Goal: Task Accomplishment & Management: Use online tool/utility

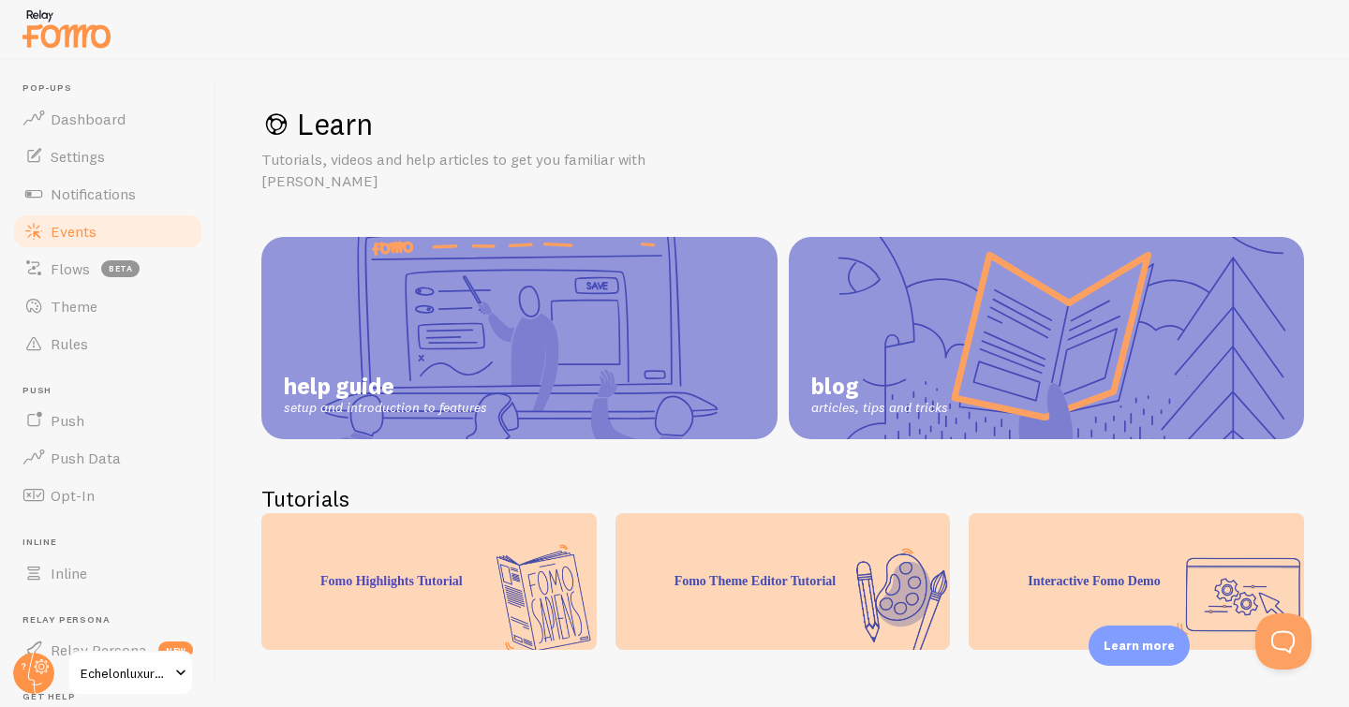
click at [75, 231] on span "Events" at bounding box center [74, 231] width 46 height 19
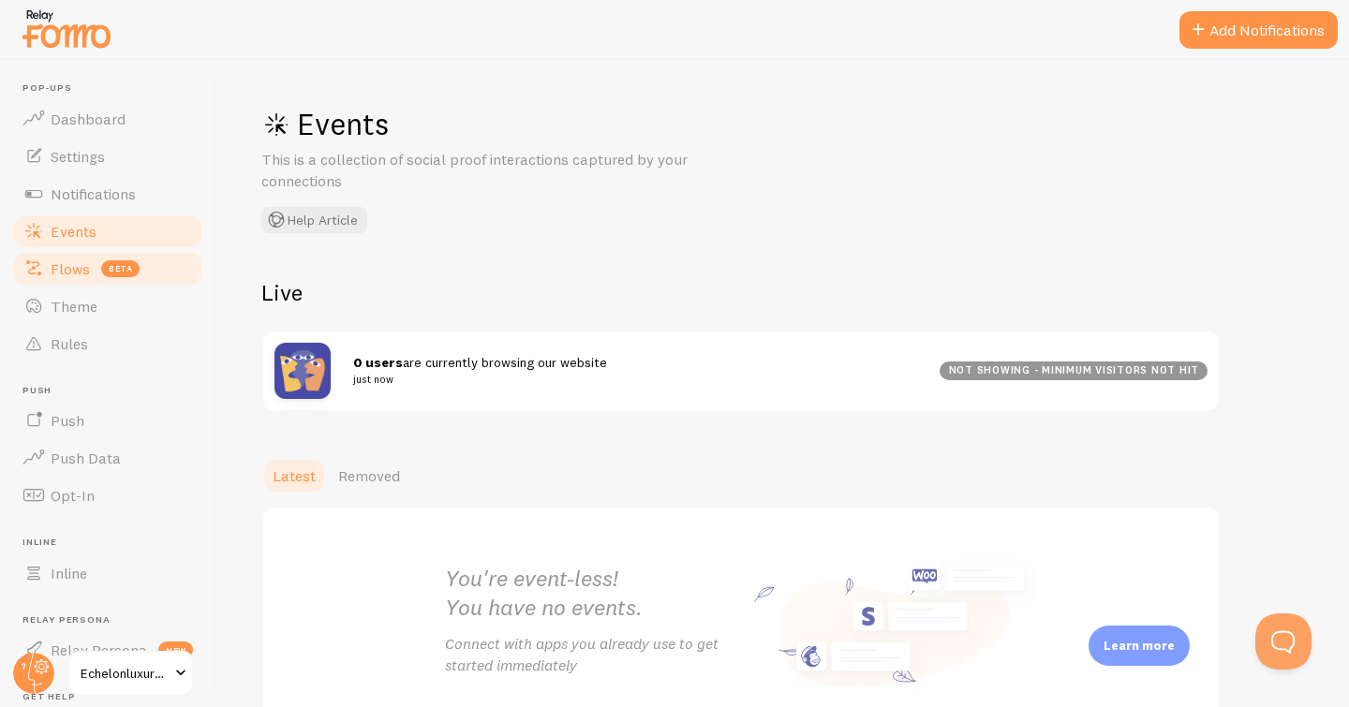
click at [64, 267] on span "Flows" at bounding box center [70, 268] width 39 height 19
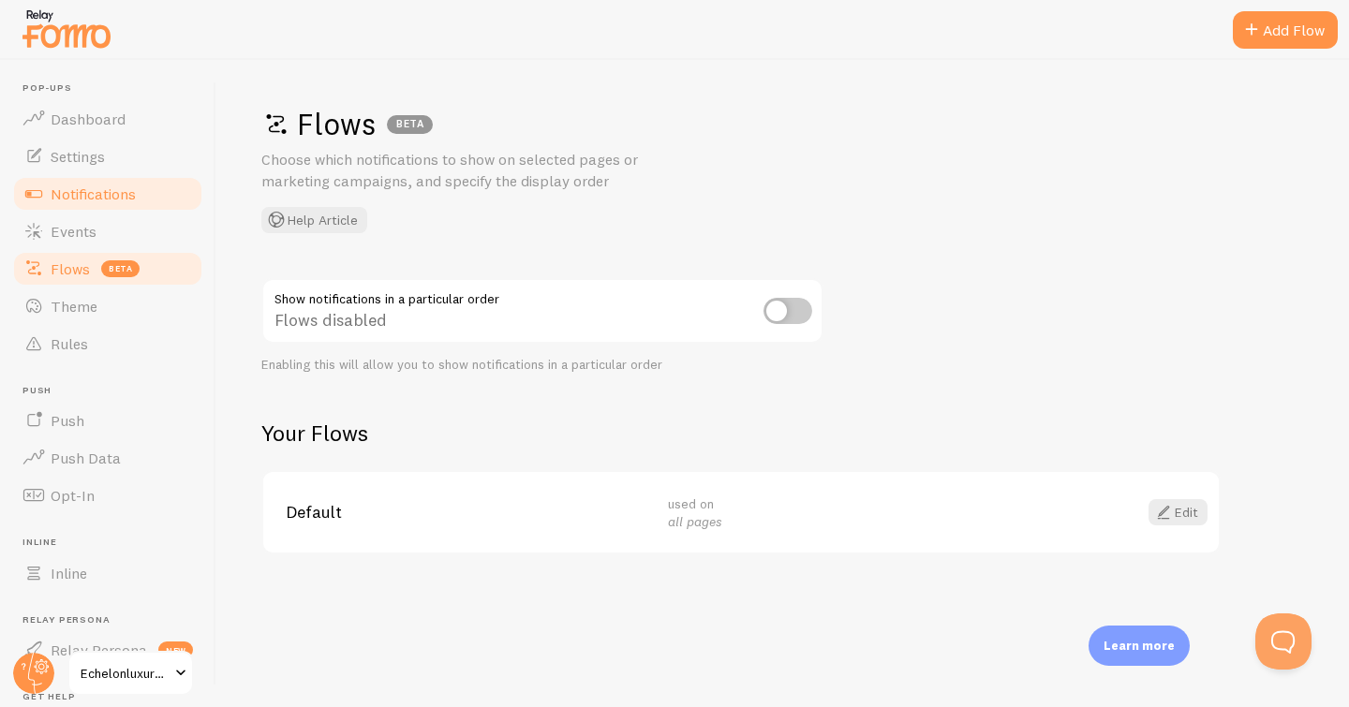
click at [79, 191] on span "Notifications" at bounding box center [93, 194] width 85 height 19
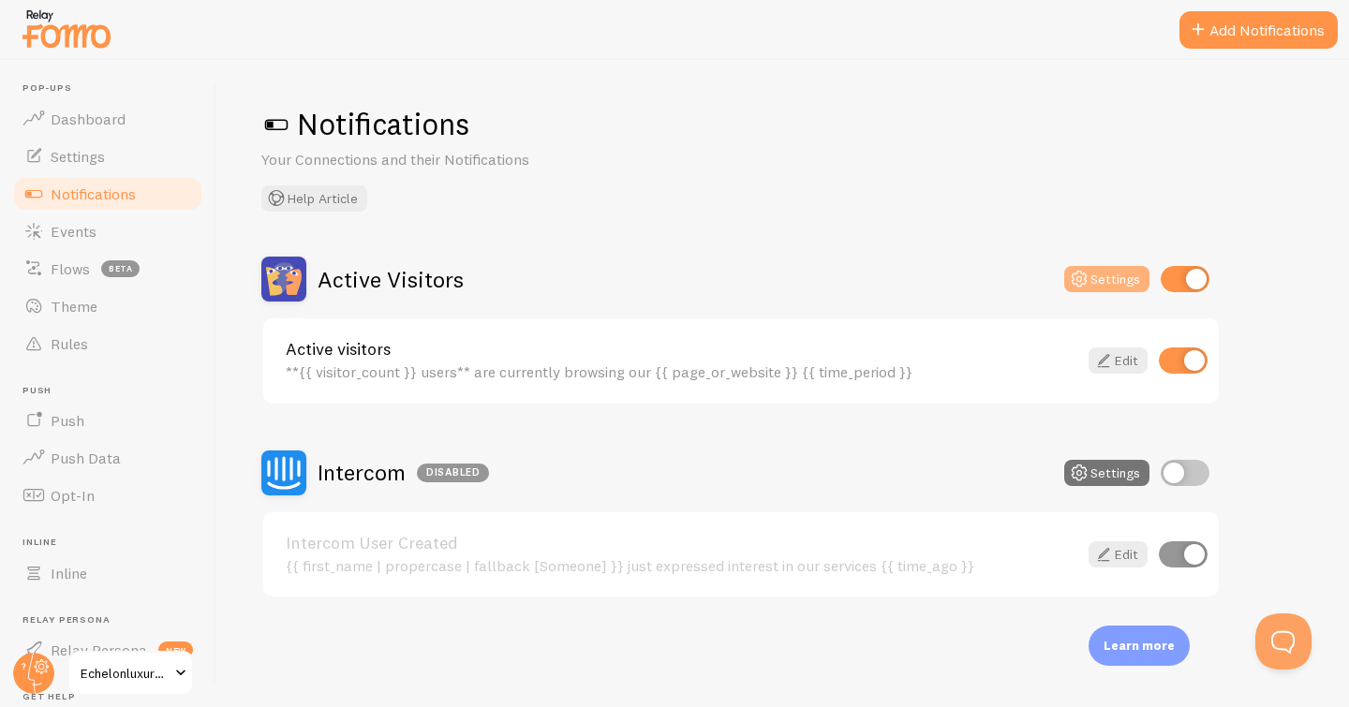
click at [1082, 277] on icon at bounding box center [1079, 279] width 22 height 22
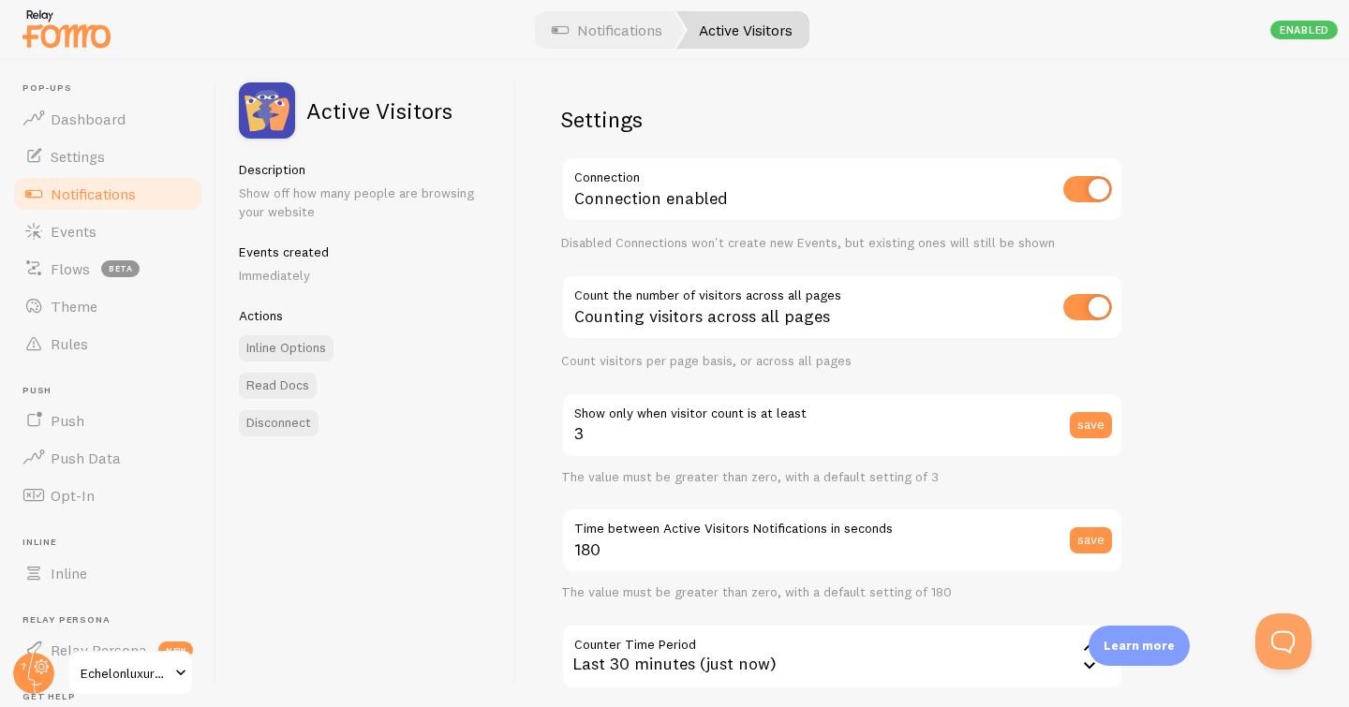
click at [80, 191] on span "Notifications" at bounding box center [93, 194] width 85 height 19
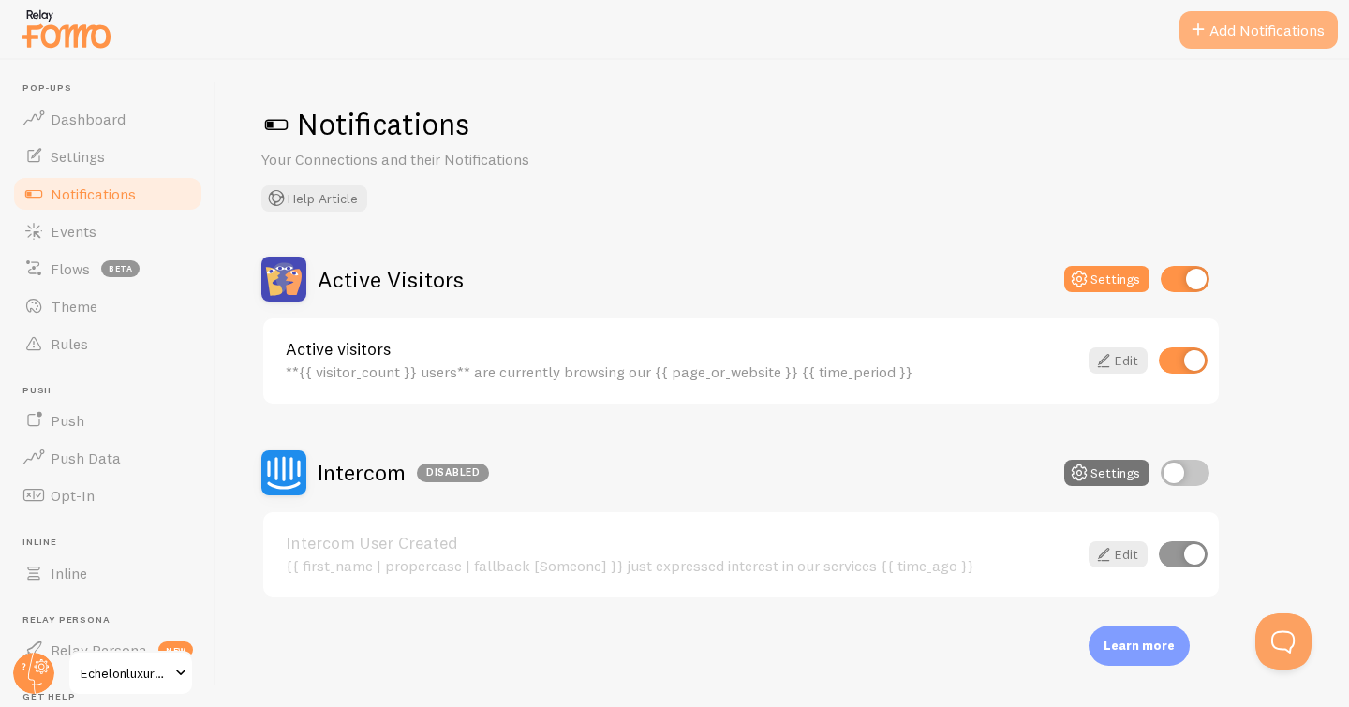
click at [1203, 30] on span at bounding box center [1198, 30] width 22 height 22
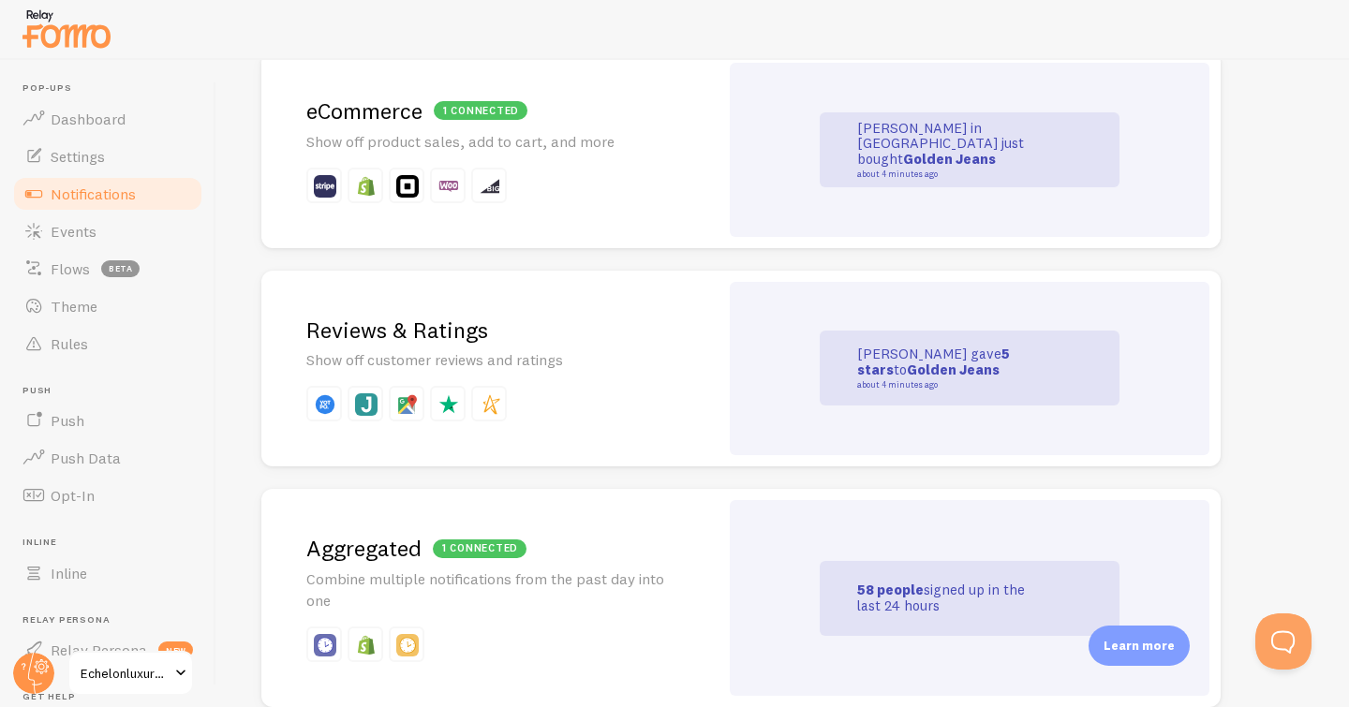
scroll to position [458, 0]
